Goal: Task Accomplishment & Management: Use online tool/utility

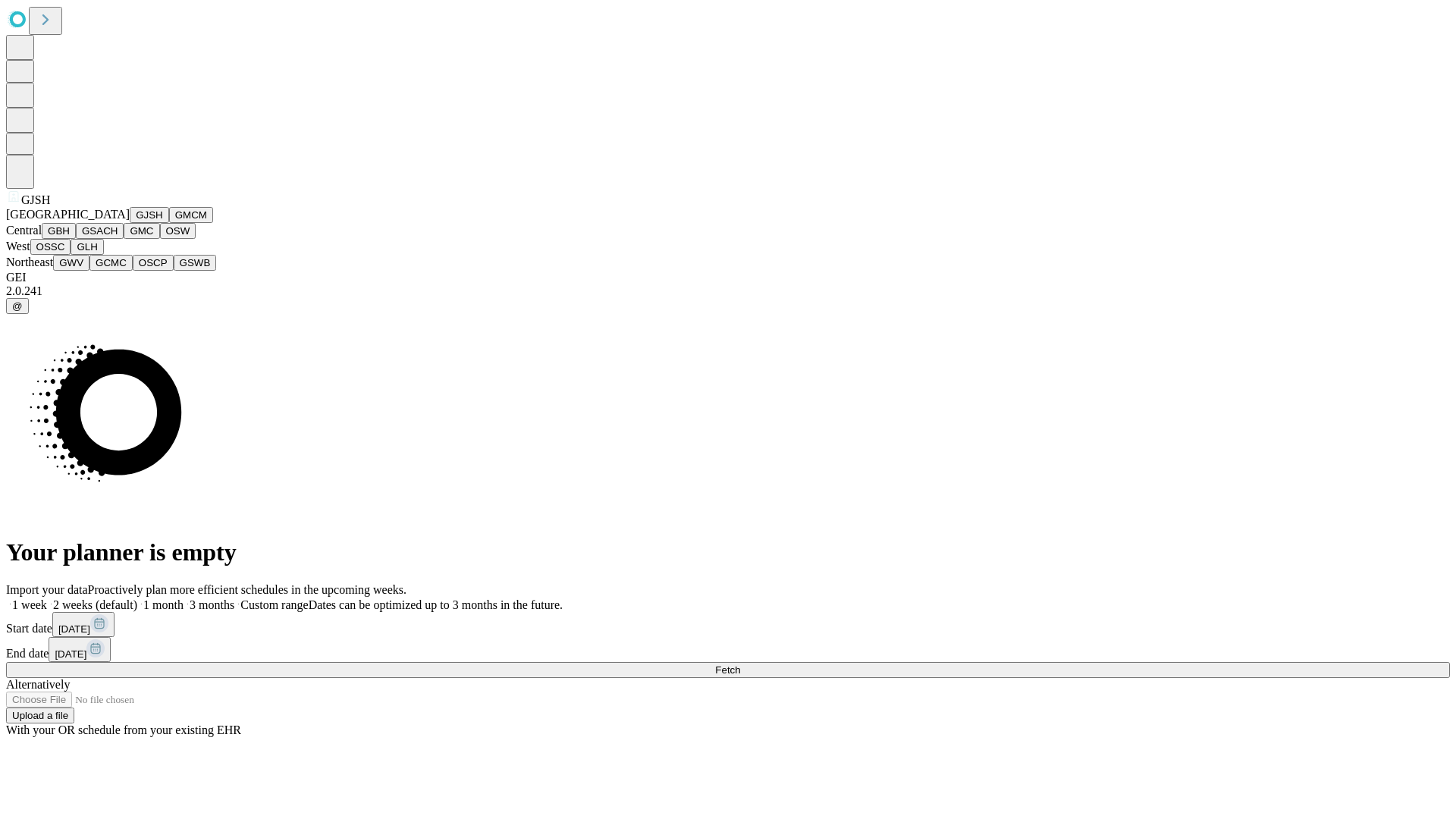
click at [130, 223] on button "GJSH" at bounding box center [149, 215] width 39 height 16
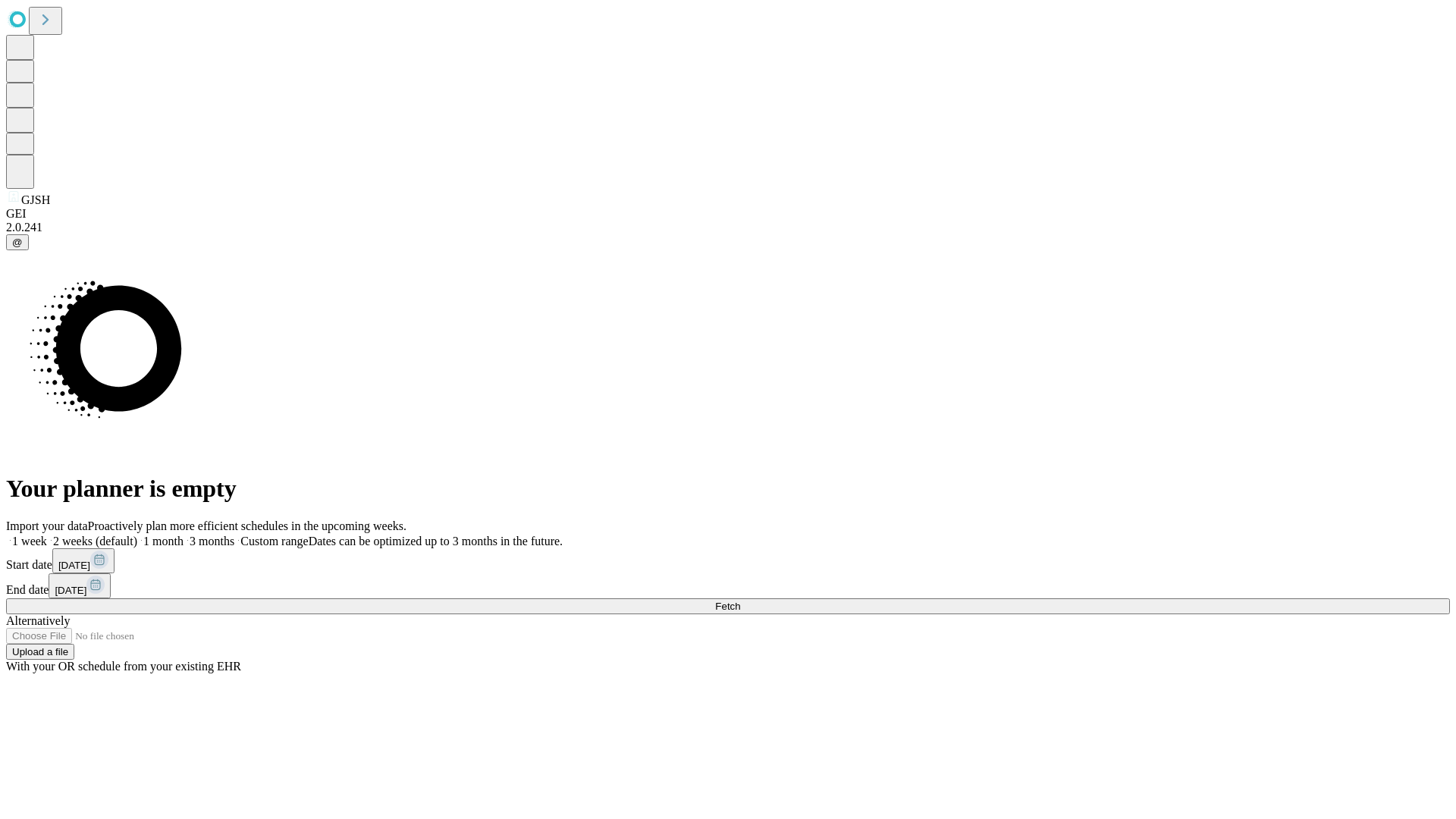
click at [183, 535] on label "1 month" at bounding box center [161, 541] width 46 height 13
click at [740, 601] on span "Fetch" at bounding box center [728, 607] width 25 height 11
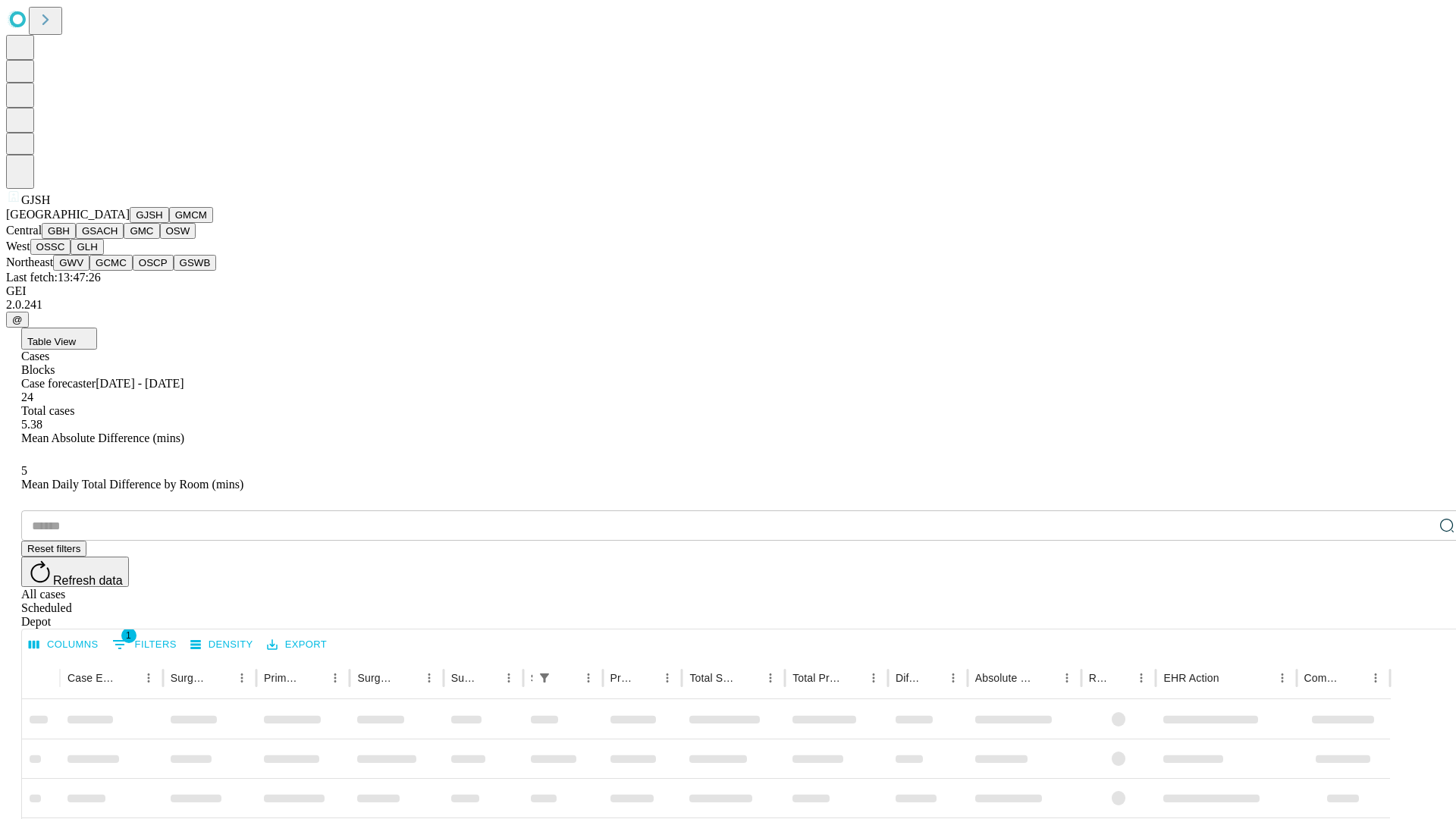
click at [169, 223] on button "GMCM" at bounding box center [191, 215] width 44 height 16
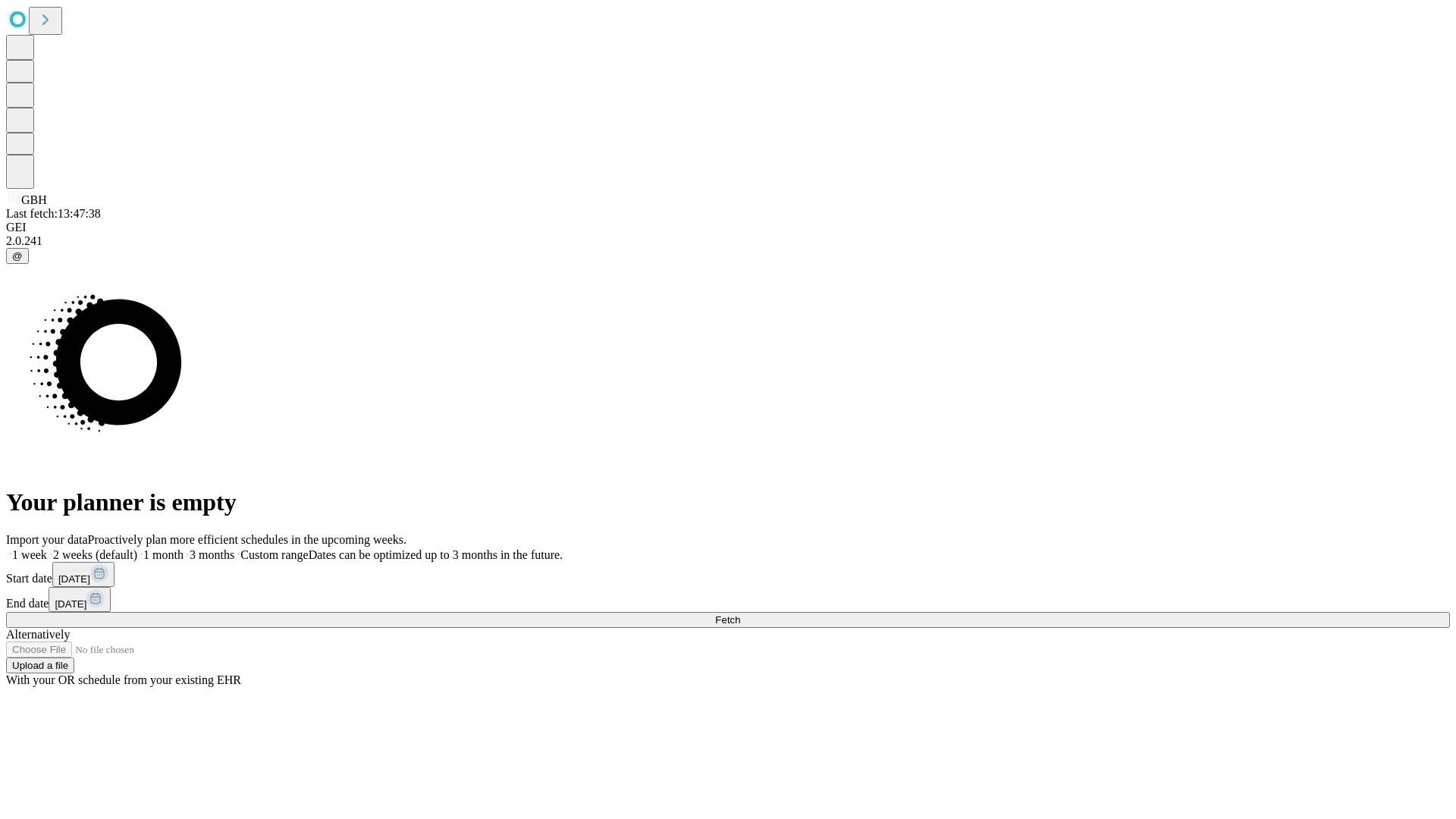
click at [183, 548] on label "1 month" at bounding box center [161, 555] width 46 height 13
click at [740, 615] on span "Fetch" at bounding box center [728, 620] width 25 height 11
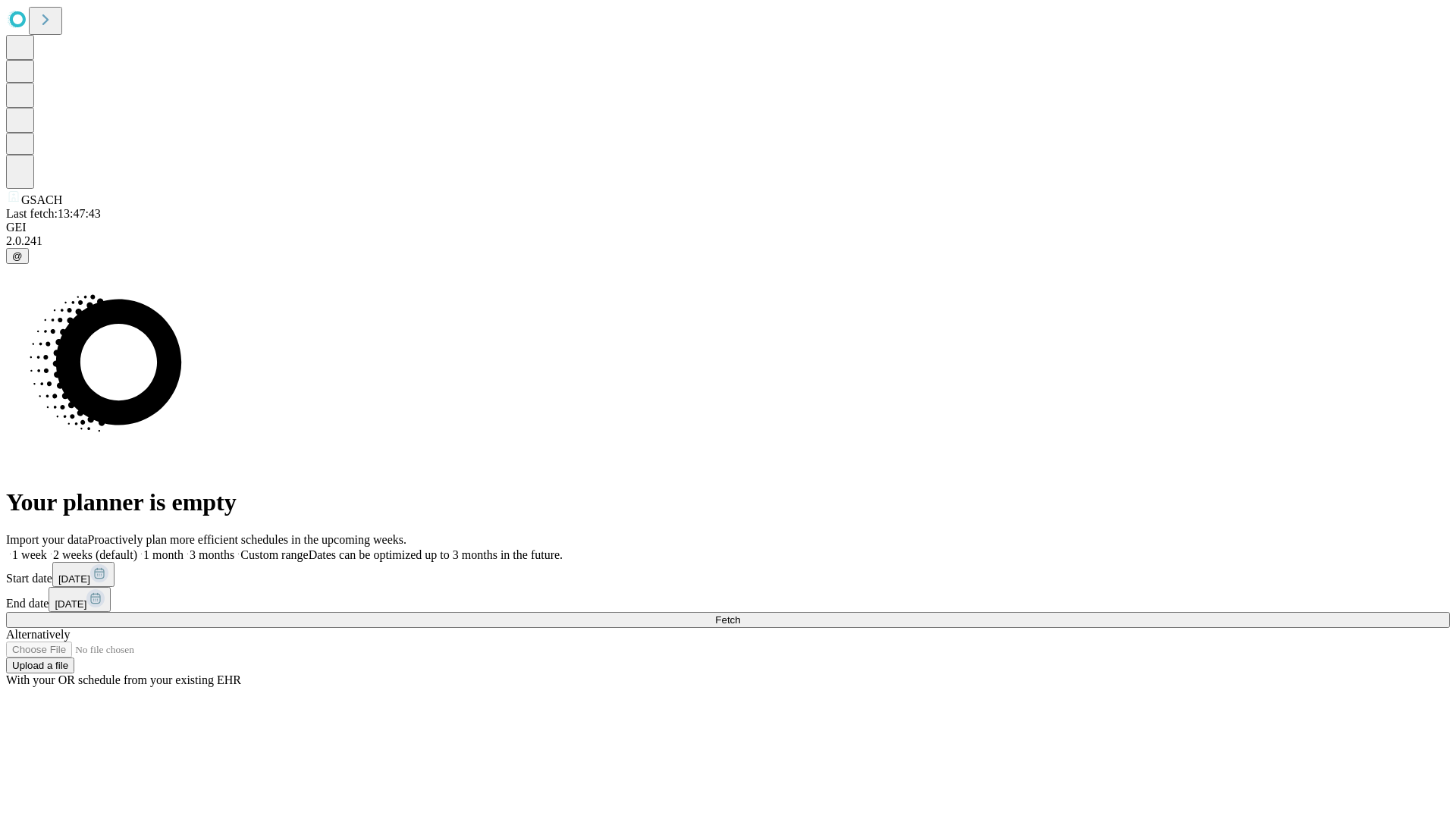
click at [183, 548] on label "1 month" at bounding box center [161, 555] width 46 height 13
click at [740, 615] on span "Fetch" at bounding box center [728, 620] width 25 height 11
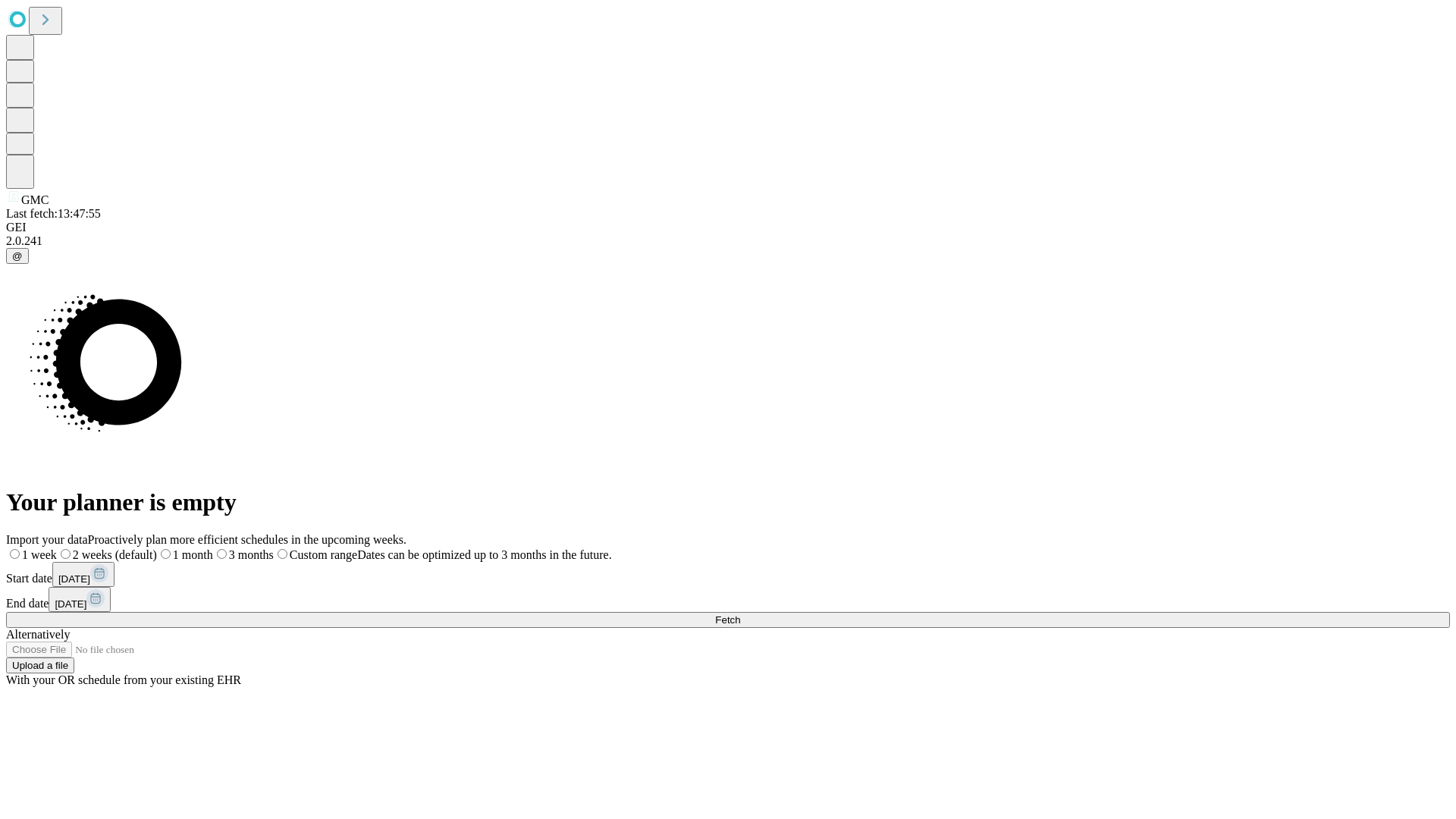
click at [213, 548] on label "1 month" at bounding box center [185, 555] width 56 height 13
click at [740, 615] on span "Fetch" at bounding box center [728, 620] width 25 height 11
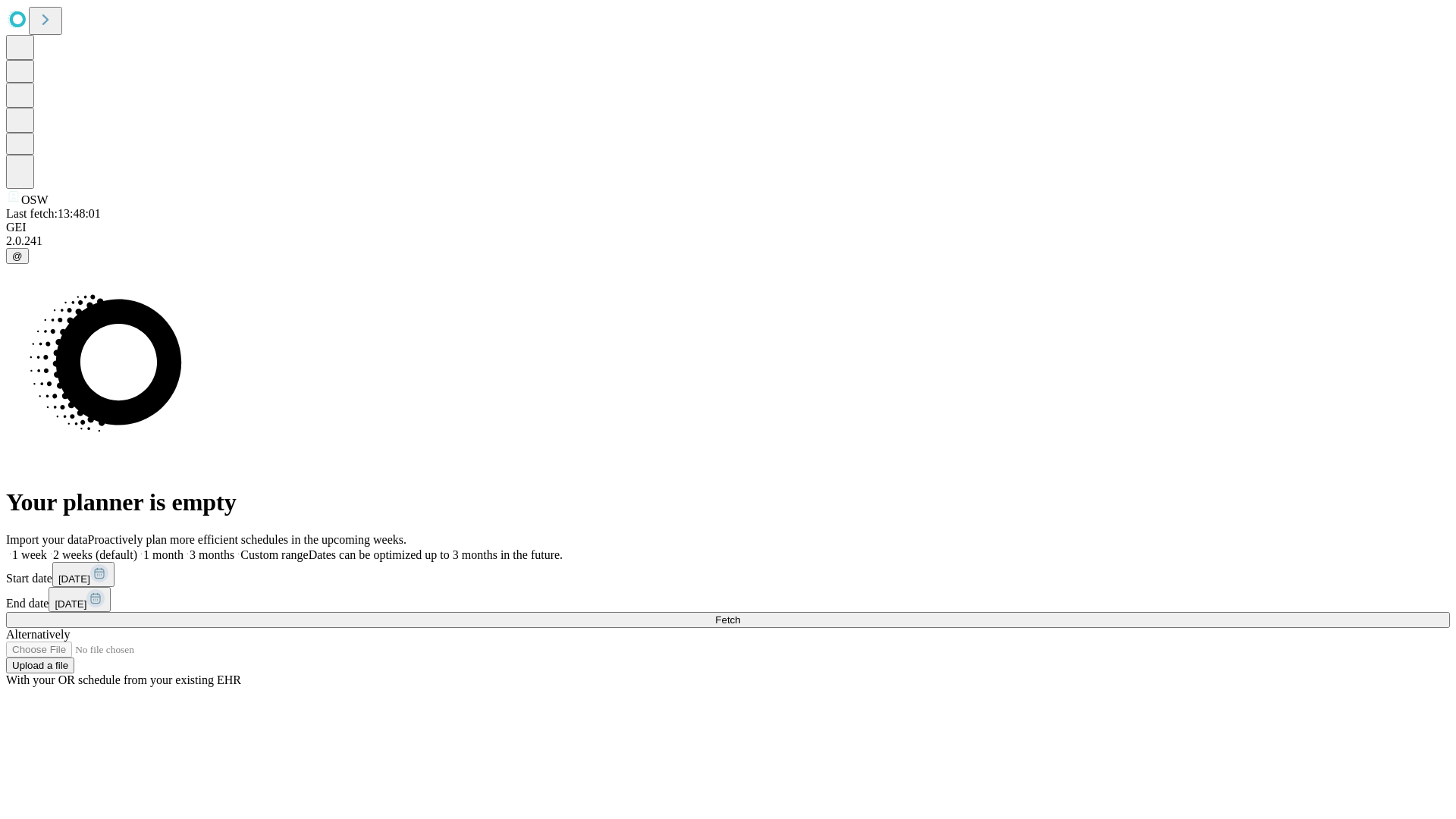
click at [183, 548] on label "1 month" at bounding box center [161, 555] width 46 height 13
click at [740, 615] on span "Fetch" at bounding box center [728, 620] width 25 height 11
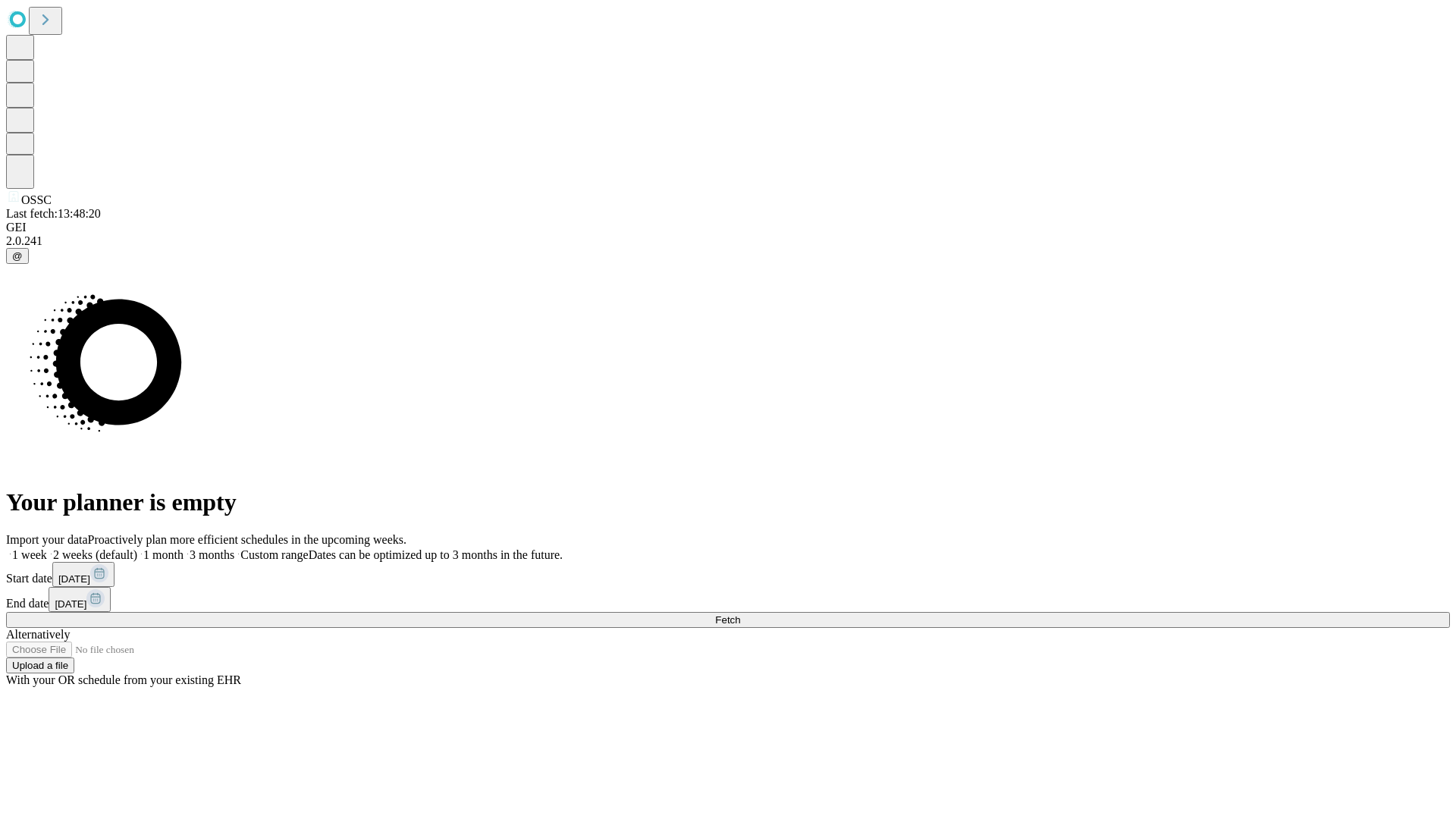
click at [183, 548] on label "1 month" at bounding box center [161, 555] width 46 height 13
click at [740, 615] on span "Fetch" at bounding box center [728, 620] width 25 height 11
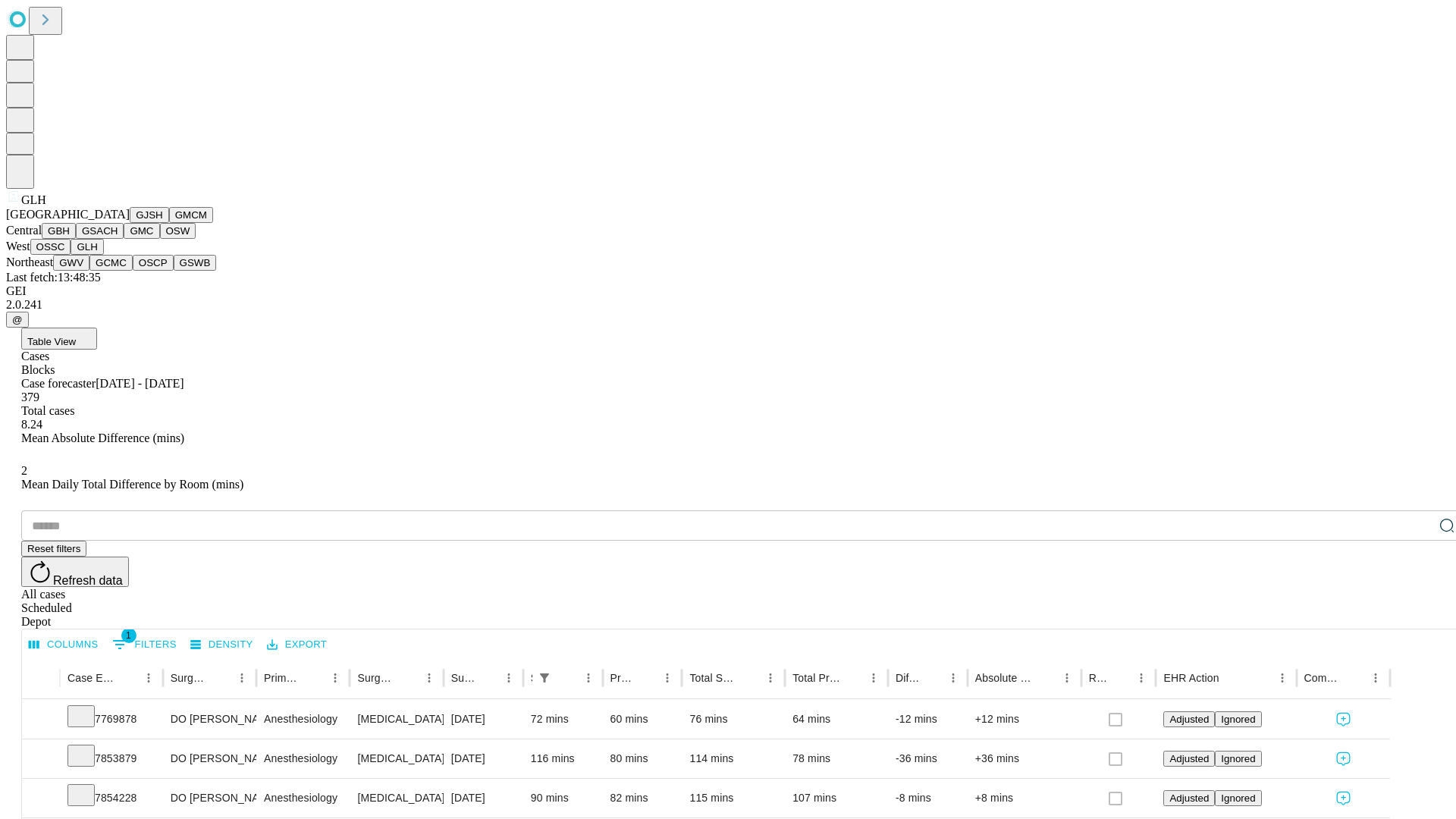
click at [90, 271] on button "GWV" at bounding box center [70, 263] width 36 height 16
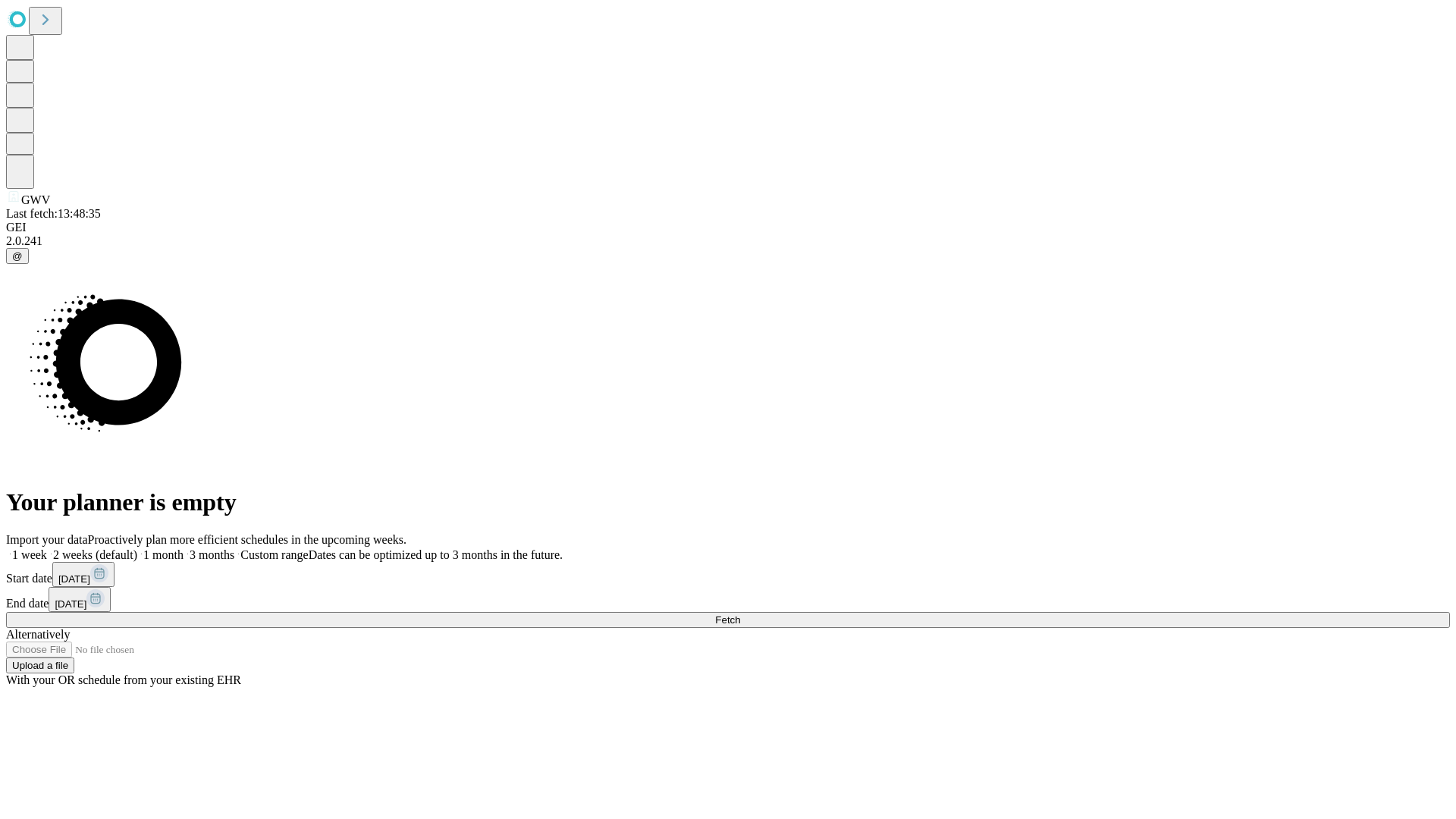
click at [183, 548] on label "1 month" at bounding box center [161, 555] width 46 height 13
click at [740, 615] on span "Fetch" at bounding box center [728, 620] width 25 height 11
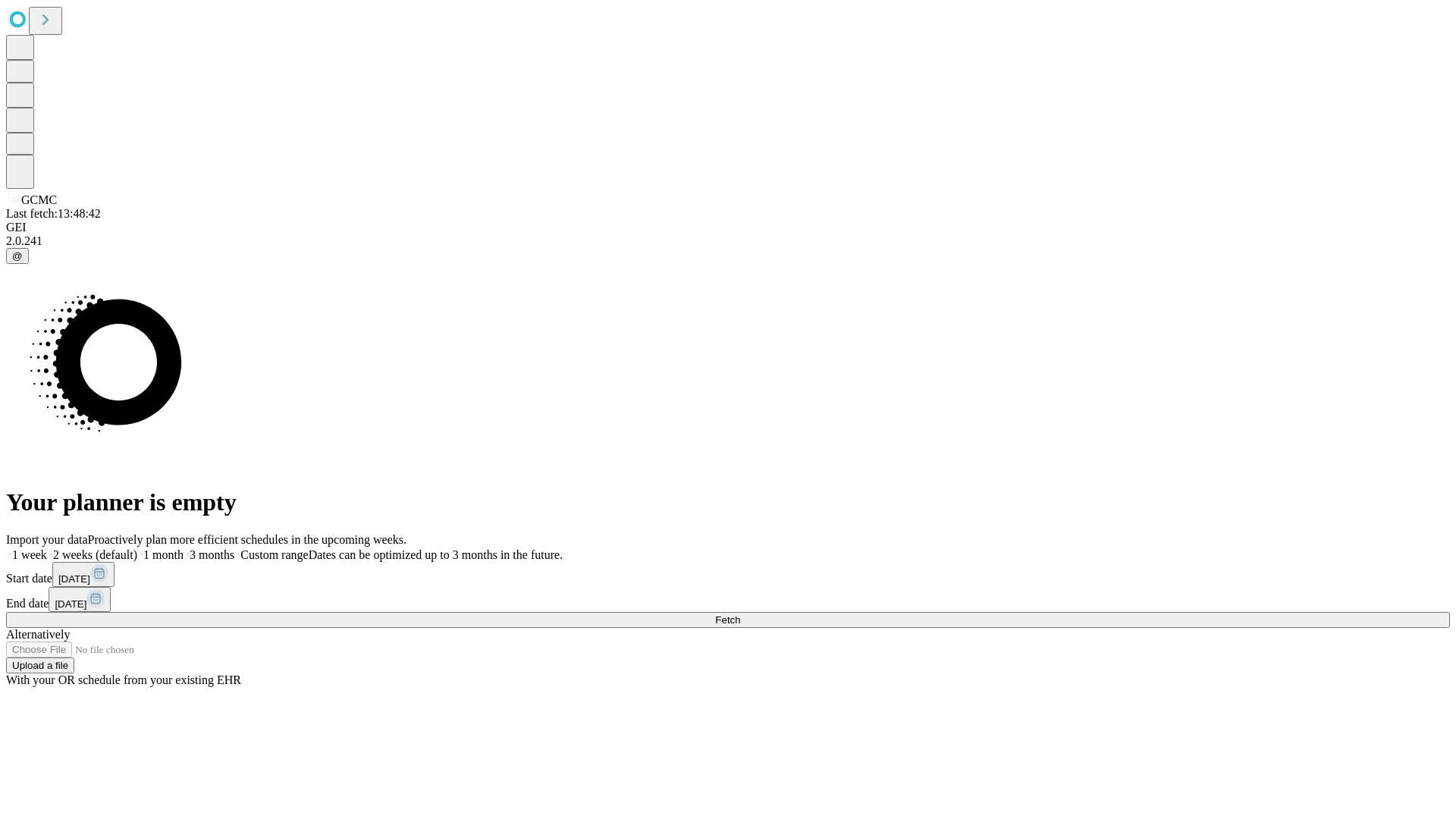
click at [183, 548] on label "1 month" at bounding box center [161, 555] width 46 height 13
click at [740, 615] on span "Fetch" at bounding box center [728, 620] width 25 height 11
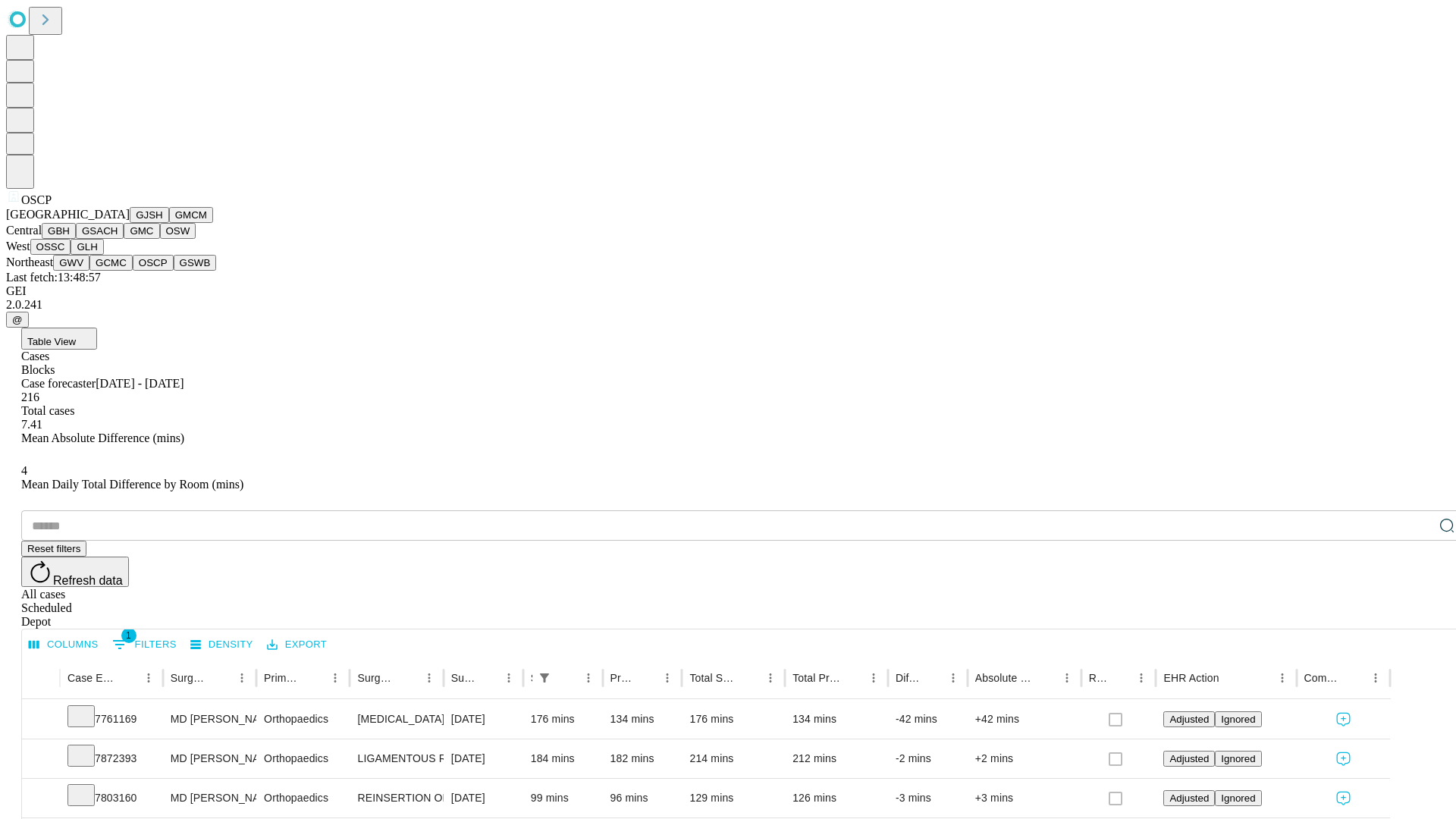
click at [174, 271] on button "GSWB" at bounding box center [195, 263] width 43 height 16
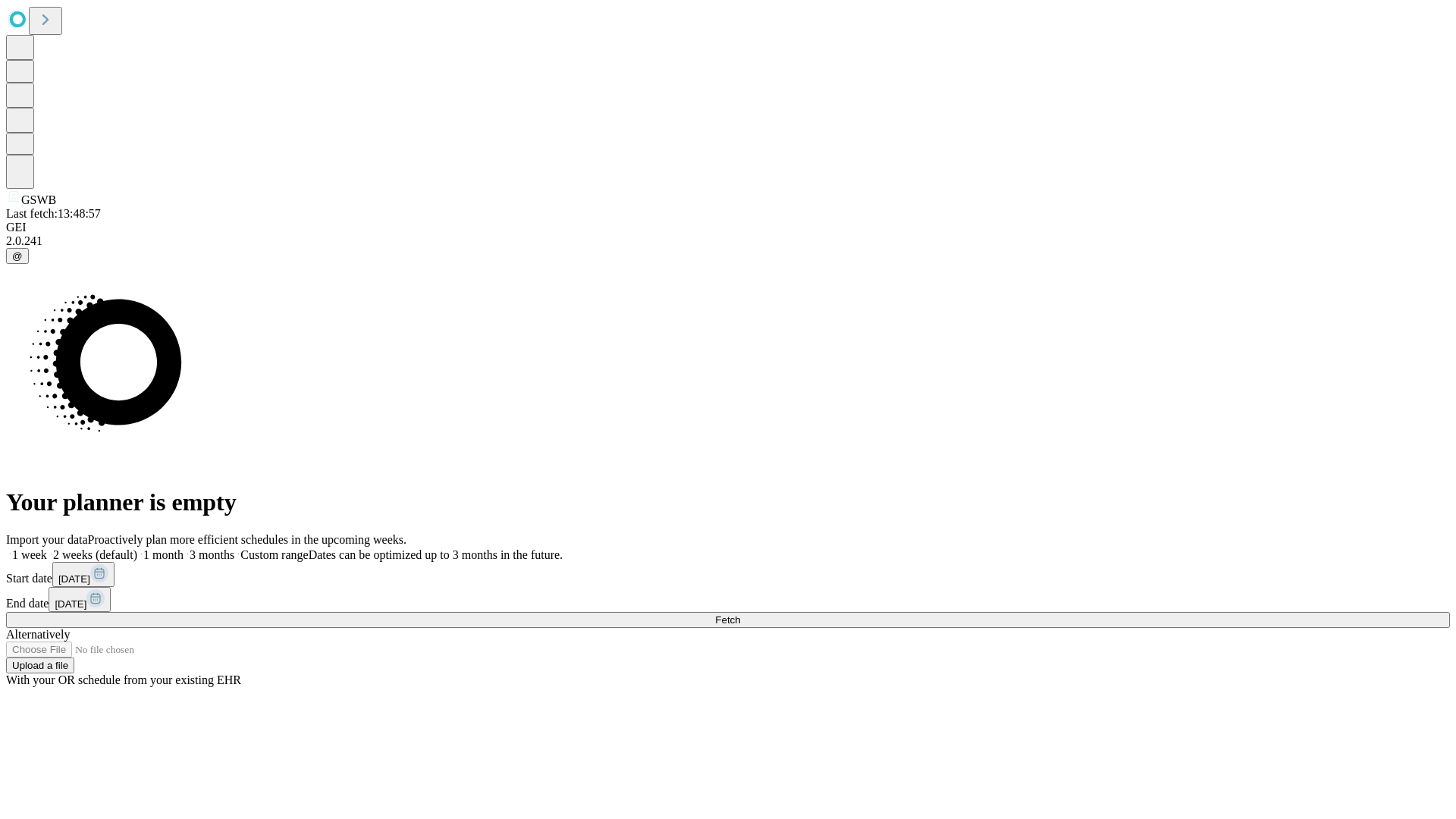
click at [740, 615] on span "Fetch" at bounding box center [728, 620] width 25 height 11
